Goal: Navigation & Orientation: Find specific page/section

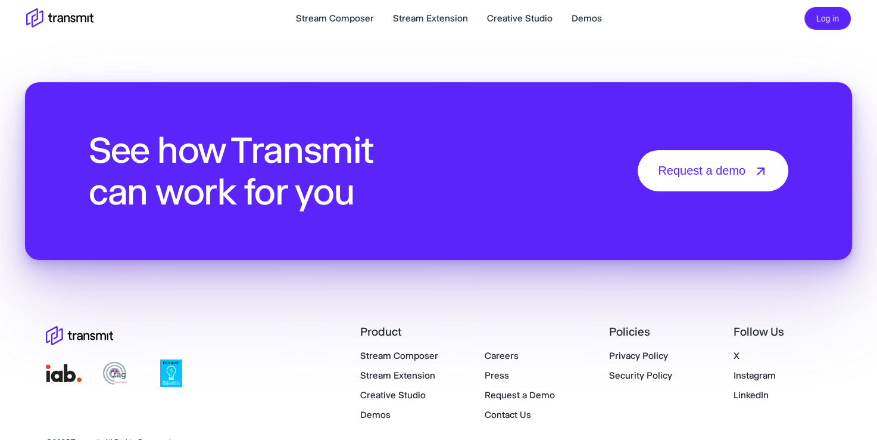
scroll to position [4205, 0]
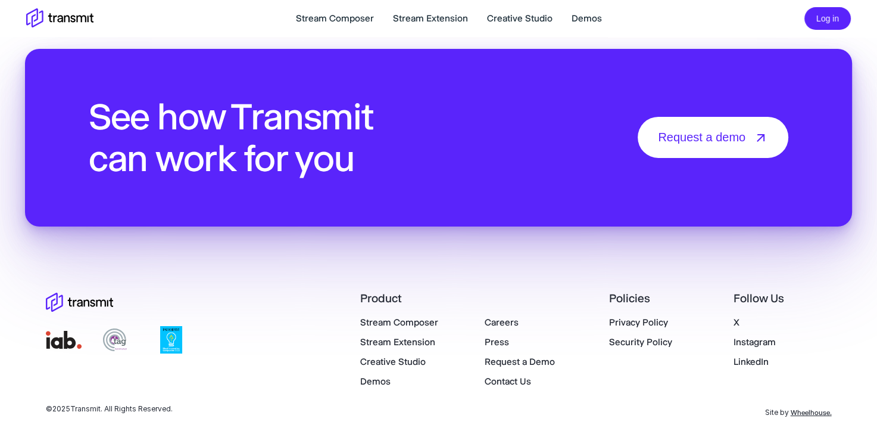
click at [497, 312] on div "Product Stream Composer Stream Extension Creative Studio Demos Careers Press Re…" at bounding box center [596, 340] width 472 height 98
click at [495, 318] on link "Careers" at bounding box center [502, 321] width 34 height 11
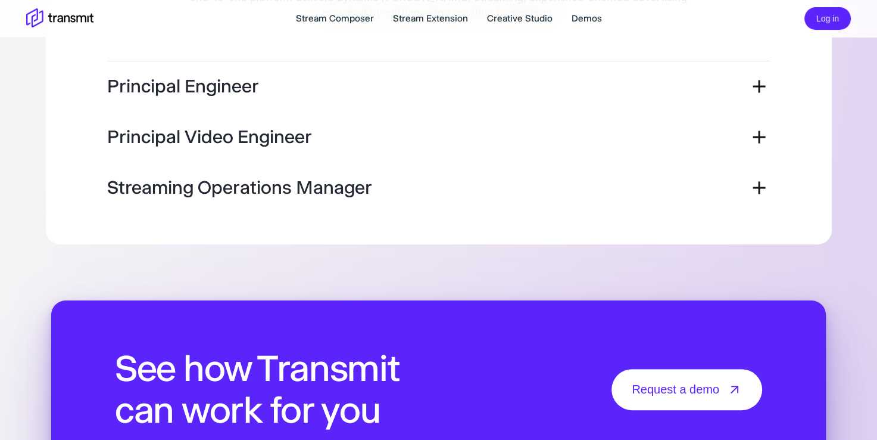
scroll to position [482, 0]
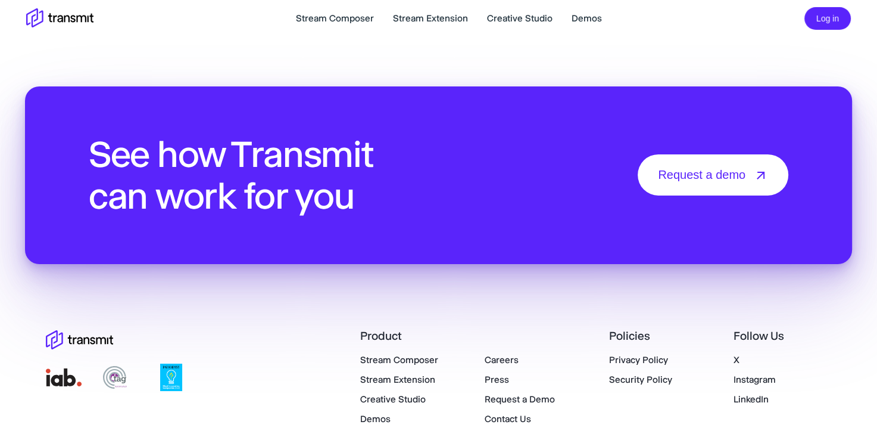
scroll to position [4205, 0]
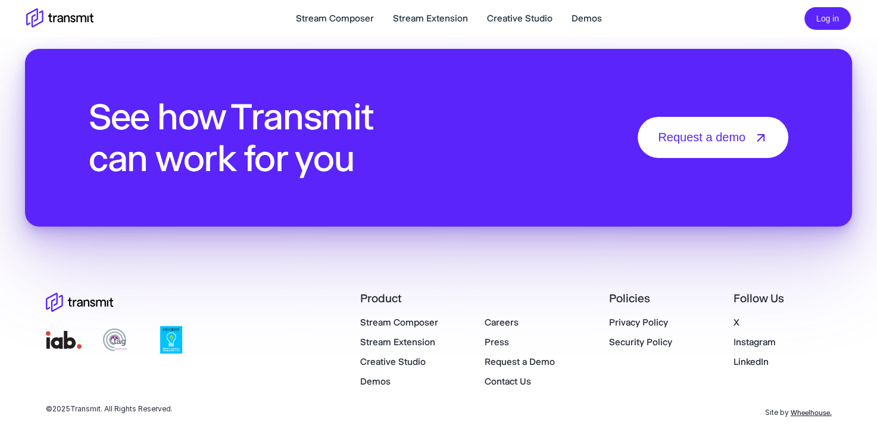
click at [499, 340] on link "Press" at bounding box center [497, 341] width 24 height 11
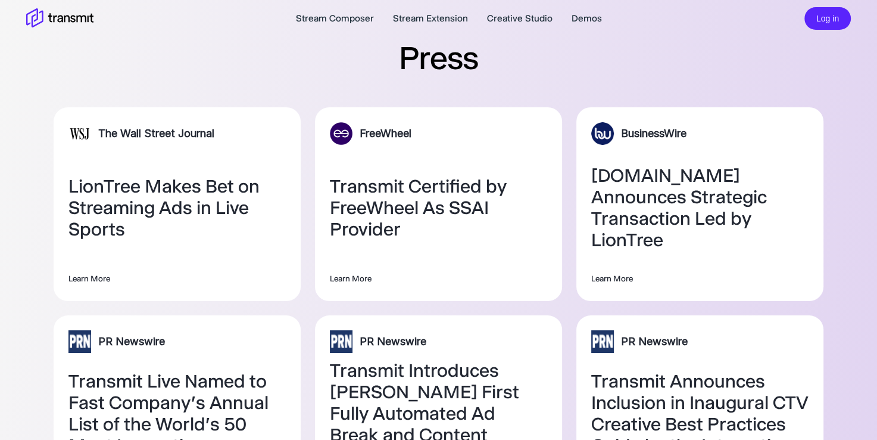
click at [57, 16] on icon at bounding box center [59, 18] width 67 height 21
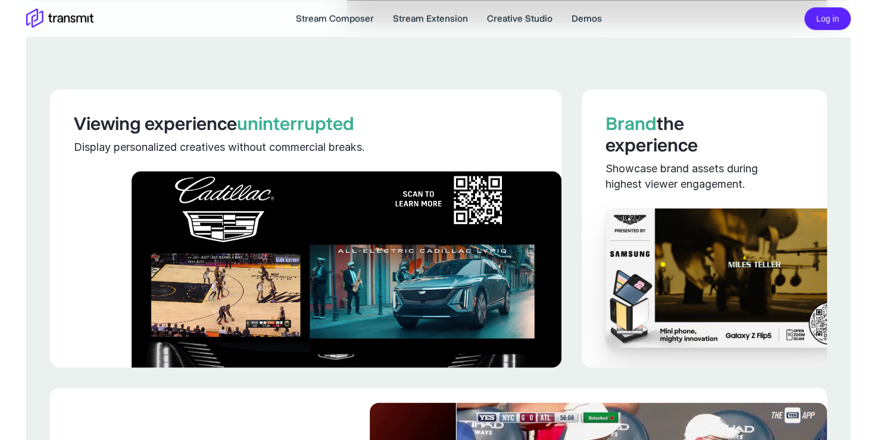
scroll to position [1477, 0]
